Goal: Information Seeking & Learning: Learn about a topic

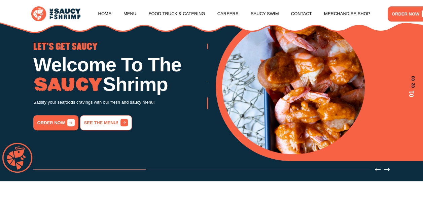
click at [95, 121] on link "See the menu!" at bounding box center [106, 122] width 52 height 15
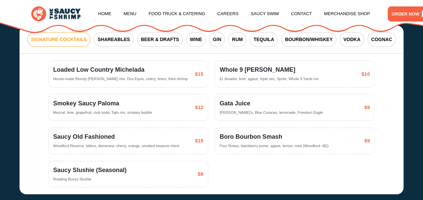
scroll to position [1066, 0]
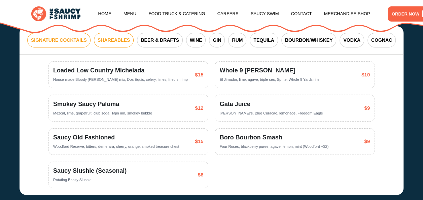
click at [119, 44] on span "SHAREABLES" at bounding box center [114, 40] width 32 height 7
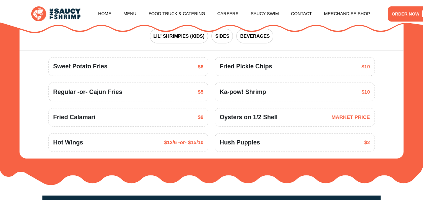
scroll to position [714, 0]
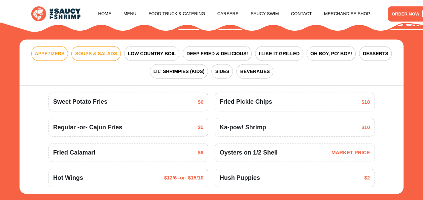
click at [104, 57] on span "SOUPS & SALADS" at bounding box center [96, 53] width 42 height 7
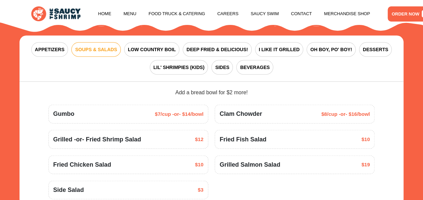
scroll to position [715, 0]
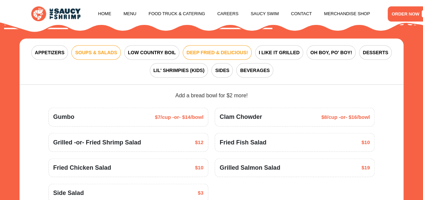
click at [228, 56] on span "DEEP FRIED & DELICIOUS!" at bounding box center [217, 52] width 62 height 7
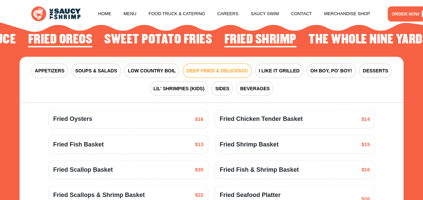
scroll to position [697, 0]
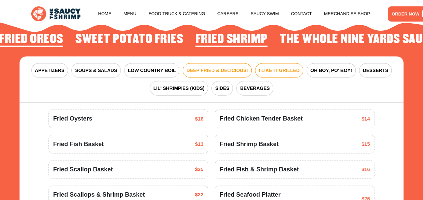
click at [277, 74] on span "I LIKE IT GRILLED" at bounding box center [279, 70] width 41 height 7
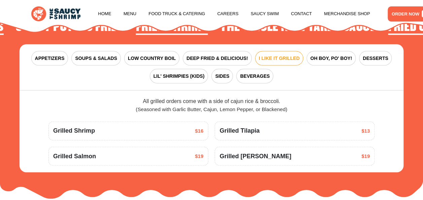
scroll to position [709, 0]
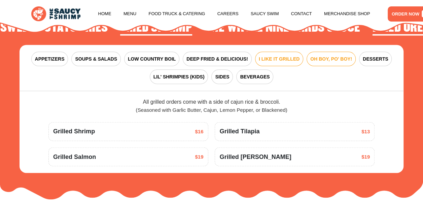
click at [311, 63] on span "OH BOY, PO' BOY!" at bounding box center [331, 58] width 42 height 7
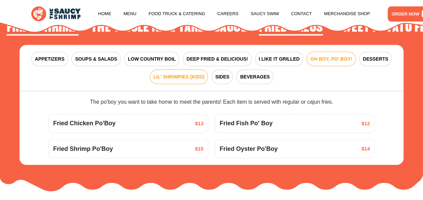
click at [194, 80] on span "LIL' SHRIMPIES (KIDS)" at bounding box center [178, 76] width 51 height 7
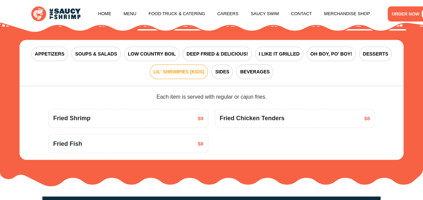
scroll to position [713, 0]
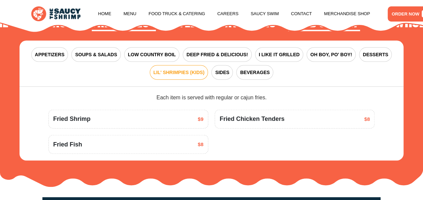
click at [94, 123] on div "Fried Shrimp $9" at bounding box center [128, 118] width 150 height 9
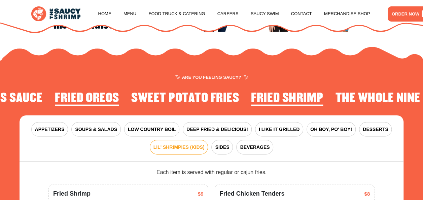
scroll to position [638, 0]
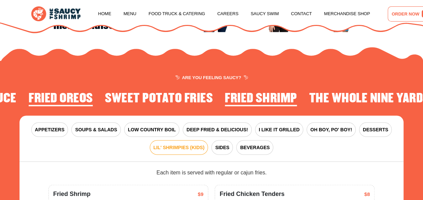
click at [391, 14] on link "ORDER NOW" at bounding box center [409, 13] width 45 height 15
